Goal: Check status: Check status

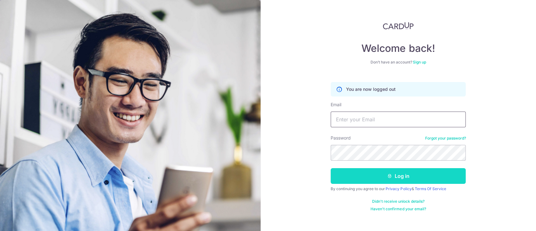
type input "[EMAIL_ADDRESS][DOMAIN_NAME]"
click at [364, 173] on button "Log in" at bounding box center [398, 176] width 135 height 16
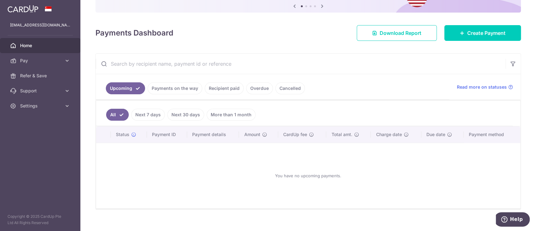
click at [30, 50] on link "Home" at bounding box center [40, 45] width 80 height 15
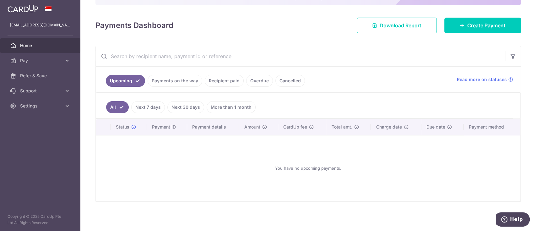
click at [182, 82] on link "Payments on the way" at bounding box center [175, 81] width 55 height 12
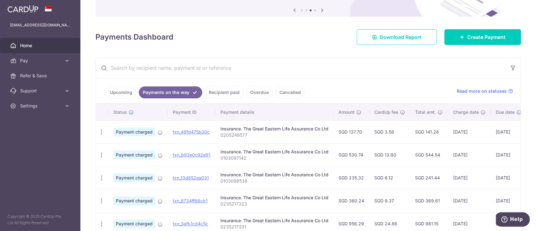
scroll to position [148, 0]
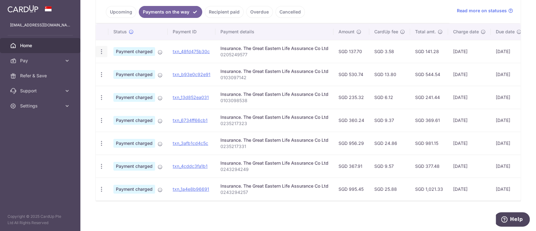
click at [100, 50] on icon "button" at bounding box center [101, 51] width 7 height 7
